Goal: Task Accomplishment & Management: Use online tool/utility

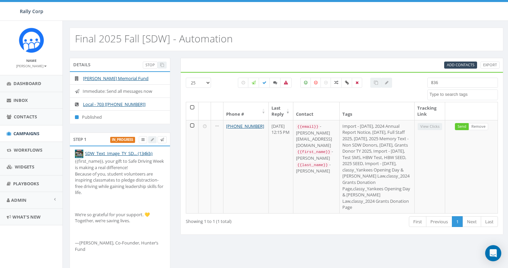
select select
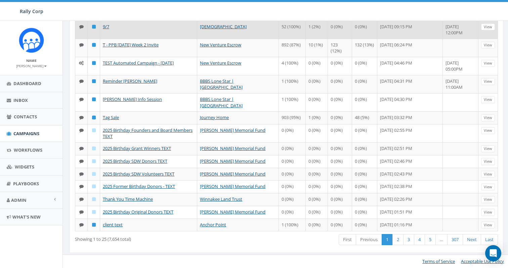
scroll to position [256, 0]
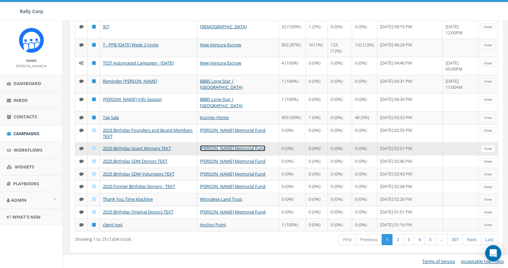
click at [234, 151] on link "[PERSON_NAME] Memorial Fund" at bounding box center [232, 148] width 65 height 6
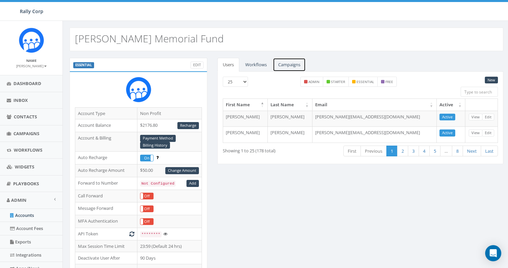
click at [289, 61] on link "Campaigns" at bounding box center [289, 65] width 33 height 14
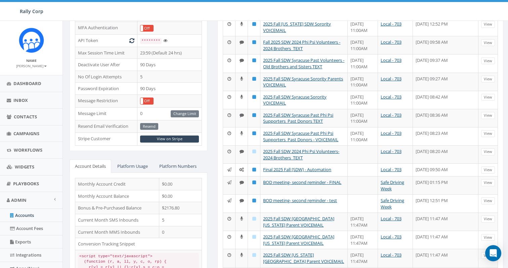
scroll to position [193, 0]
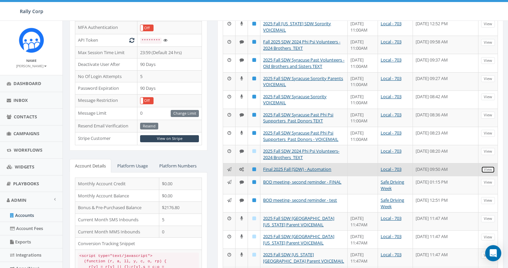
click at [488, 173] on link "View" at bounding box center [488, 169] width 14 height 7
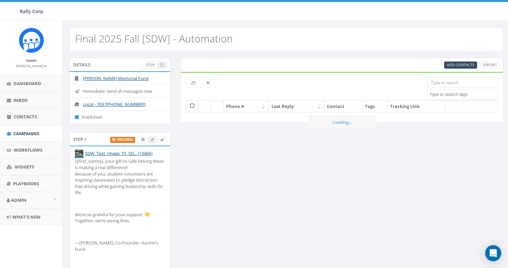
select select
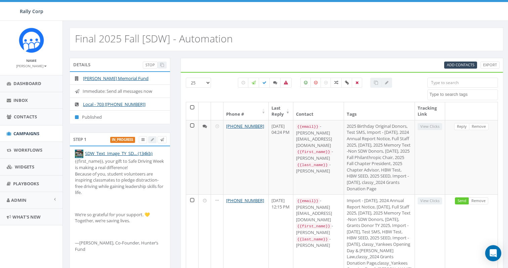
click at [448, 83] on input "search" at bounding box center [462, 83] width 70 height 10
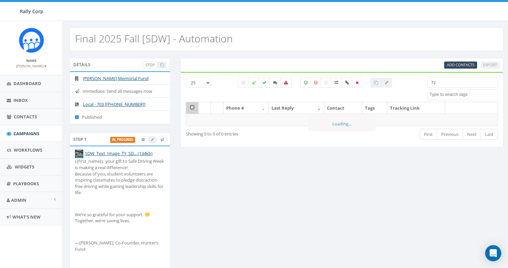
type input "7"
type input "c"
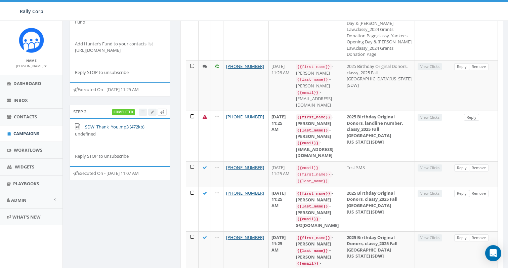
scroll to position [227, 0]
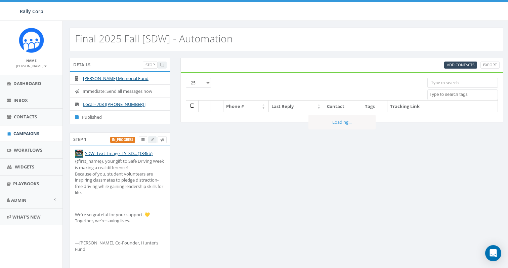
select select
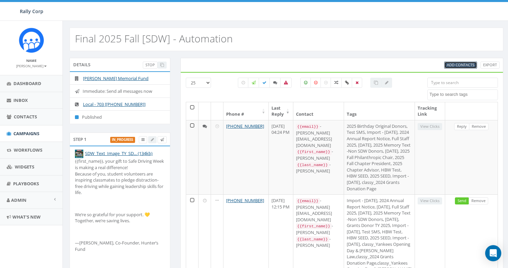
click at [464, 63] on span "Add Contacts" at bounding box center [460, 64] width 28 height 5
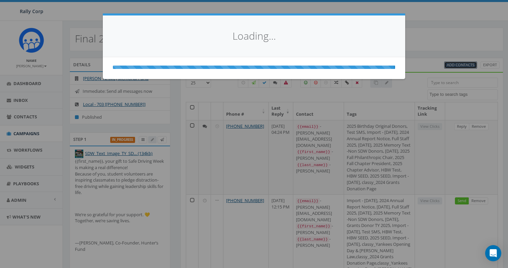
select select
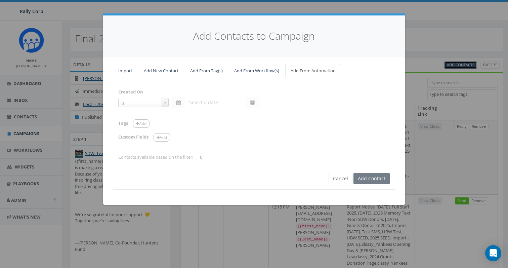
select select "is on or after"
type input "[DATE]"
select select "contains"
select select
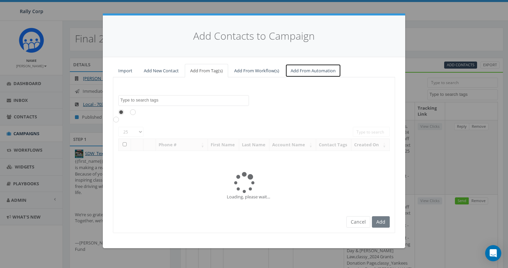
click at [305, 70] on link "Add From Automation" at bounding box center [313, 71] width 56 height 14
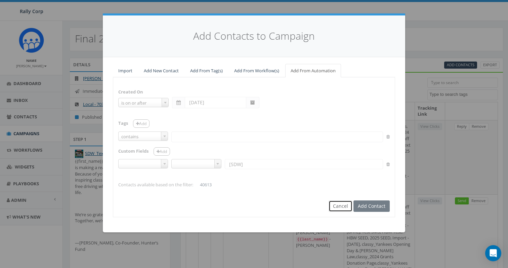
click at [346, 206] on button "Cancel" at bounding box center [340, 205] width 24 height 11
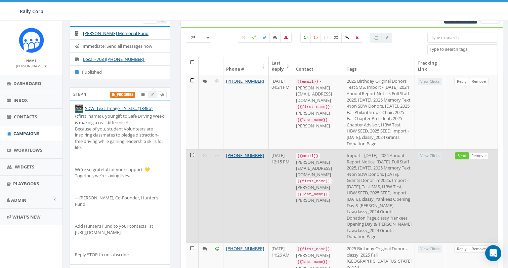
scroll to position [42, 0]
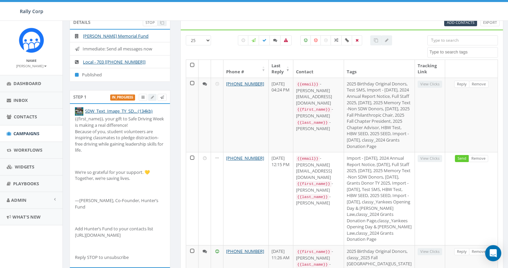
click at [446, 41] on input "search" at bounding box center [462, 40] width 70 height 10
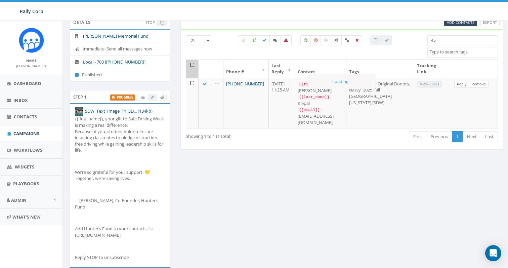
type input "4"
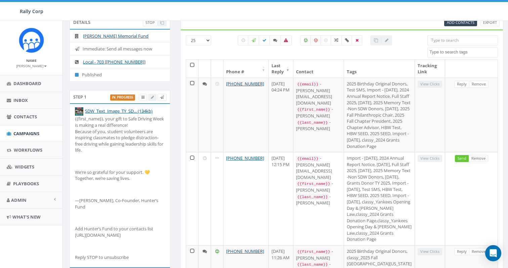
click at [446, 41] on input "search" at bounding box center [462, 40] width 70 height 10
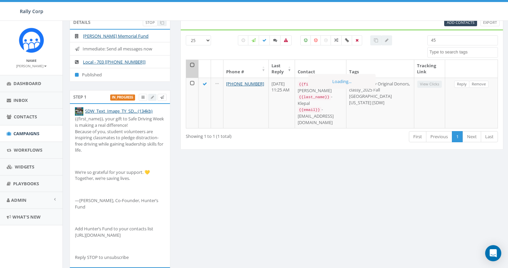
type input "4"
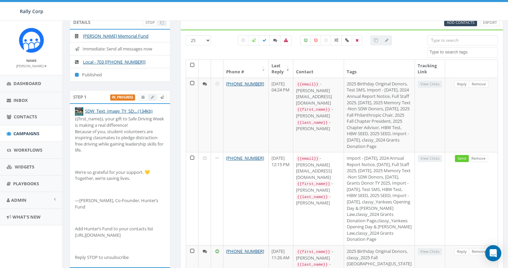
click at [450, 41] on input "search" at bounding box center [462, 40] width 70 height 10
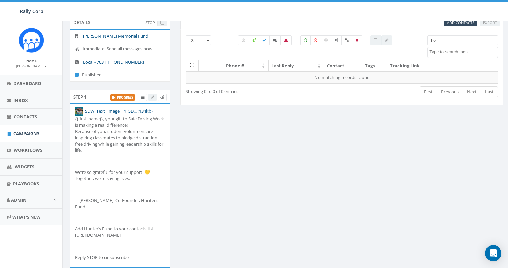
type input "h"
type input "j"
